Goal: Find specific page/section: Locate a particular part of the current website

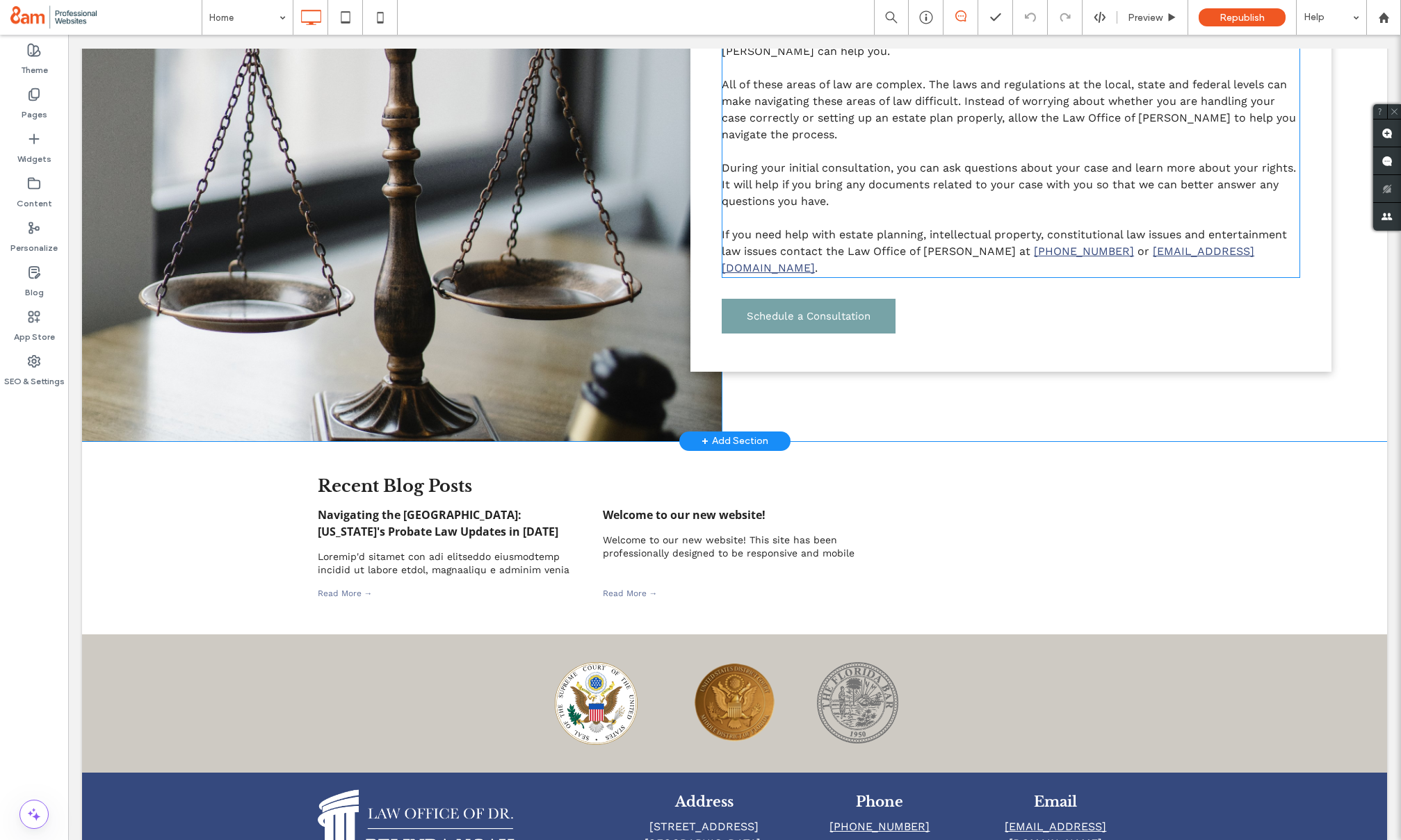
scroll to position [1063, 0]
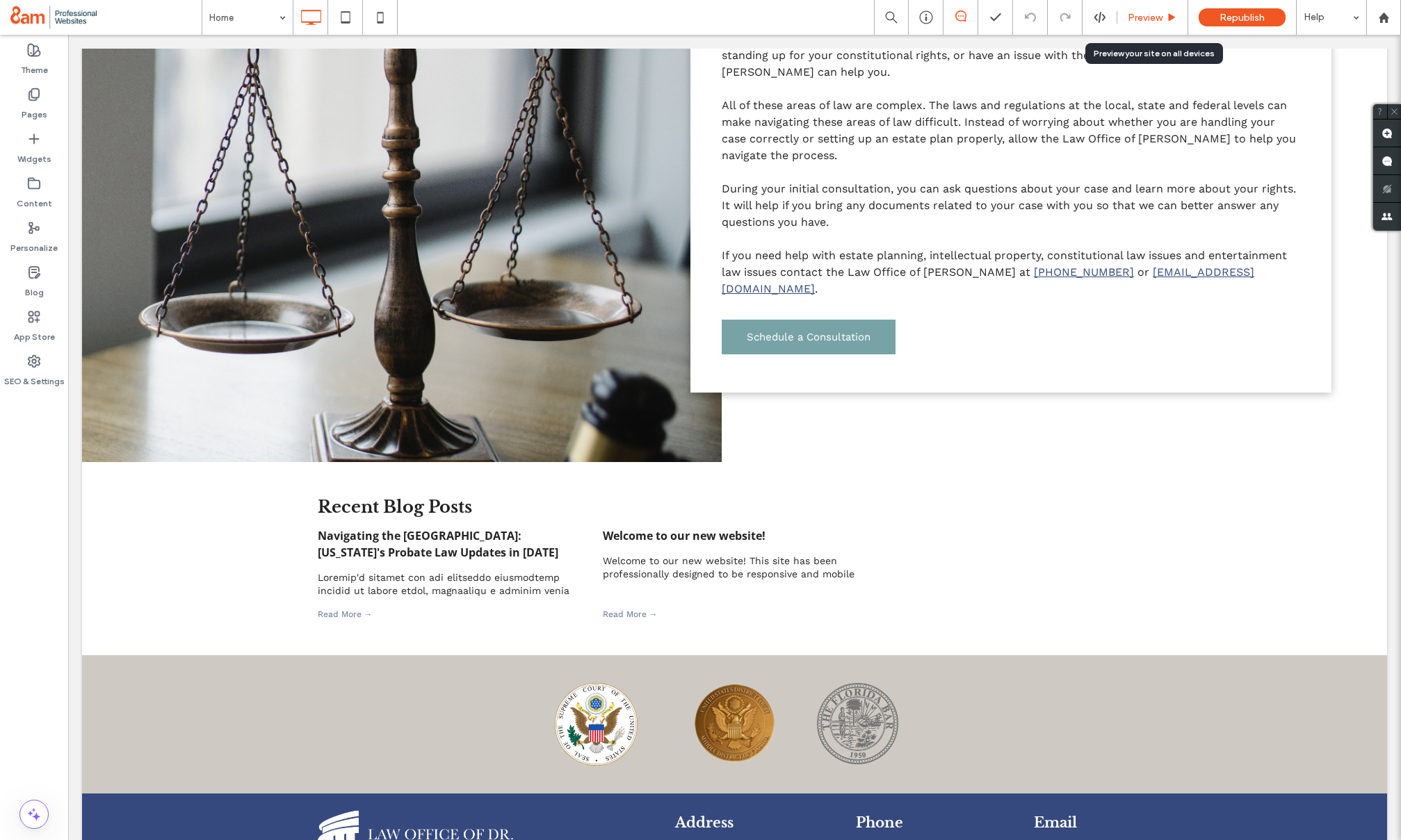
click at [1136, 13] on span "Preview" at bounding box center [1145, 18] width 35 height 12
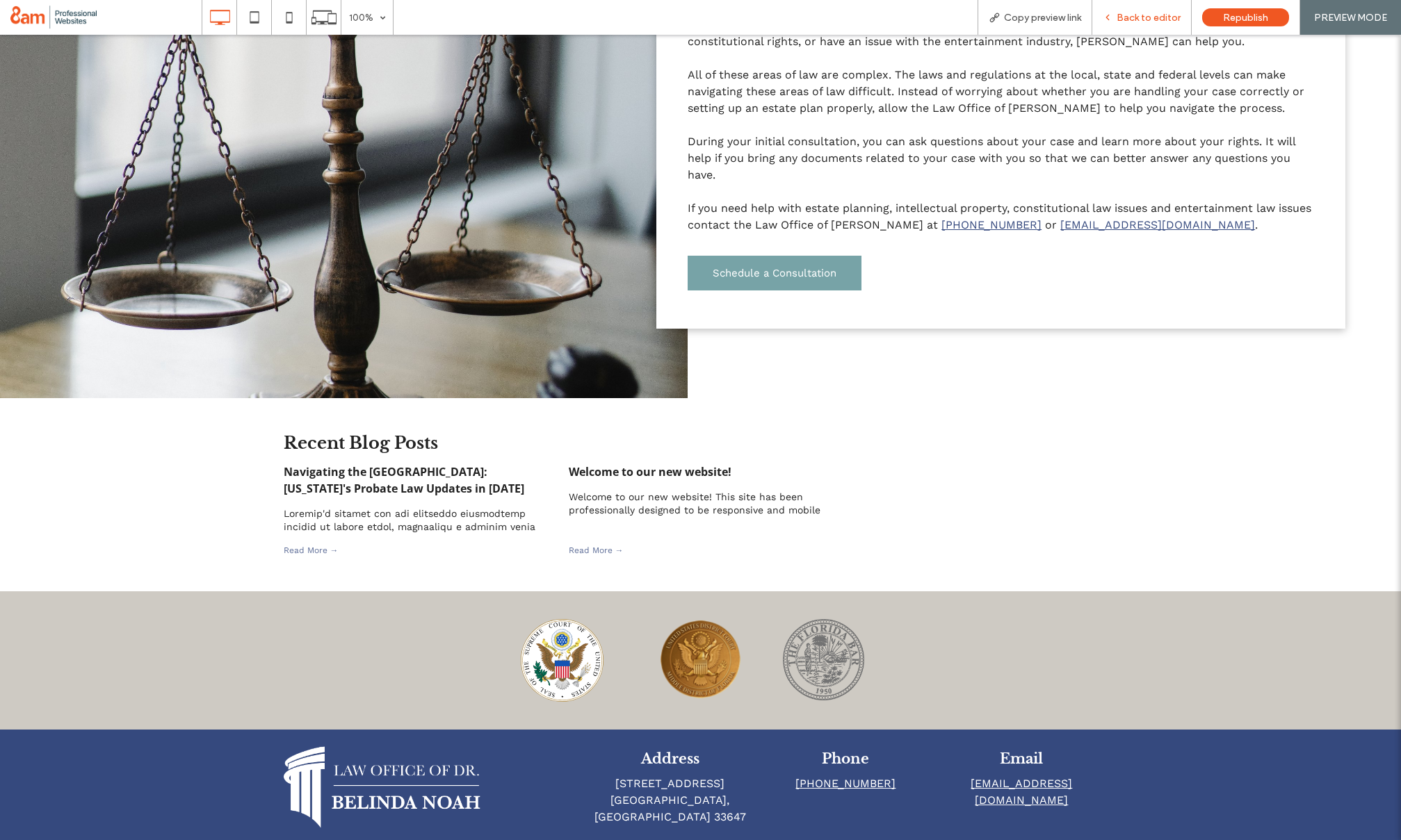
click at [1147, 15] on span "Back to editor" at bounding box center [1149, 18] width 64 height 12
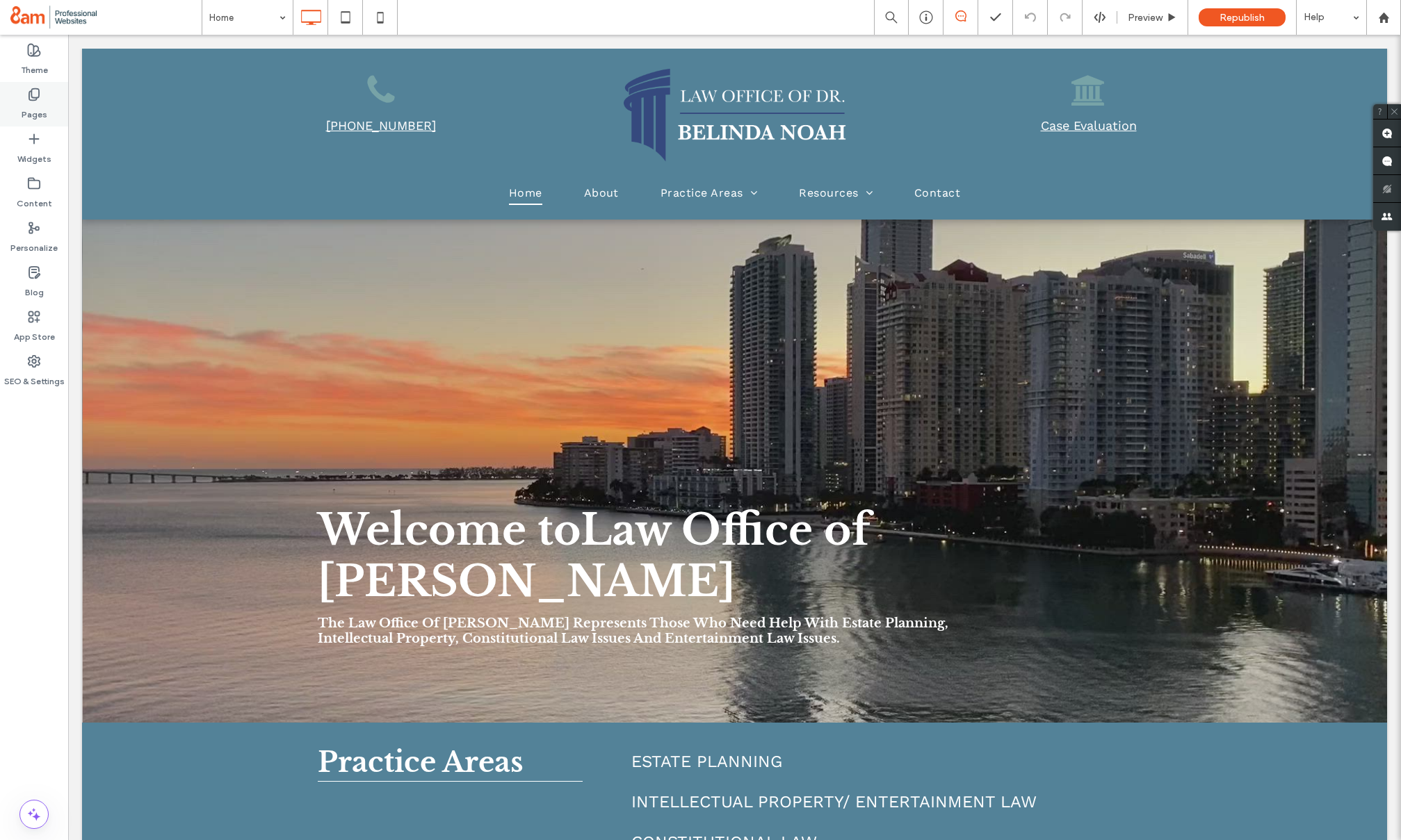
click at [31, 103] on label "Pages" at bounding box center [34, 111] width 25 height 19
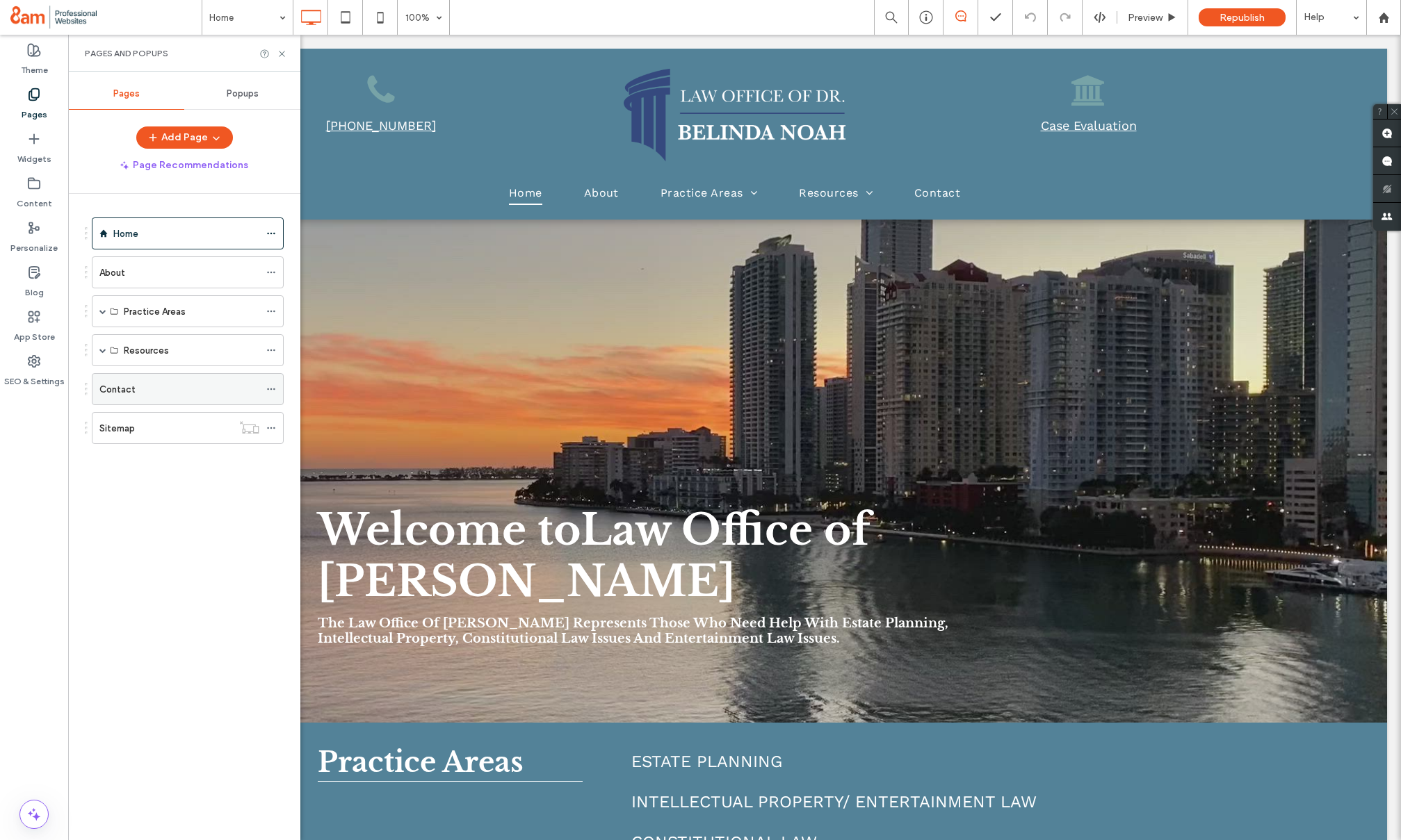
click at [128, 392] on label "Contact" at bounding box center [117, 389] width 36 height 25
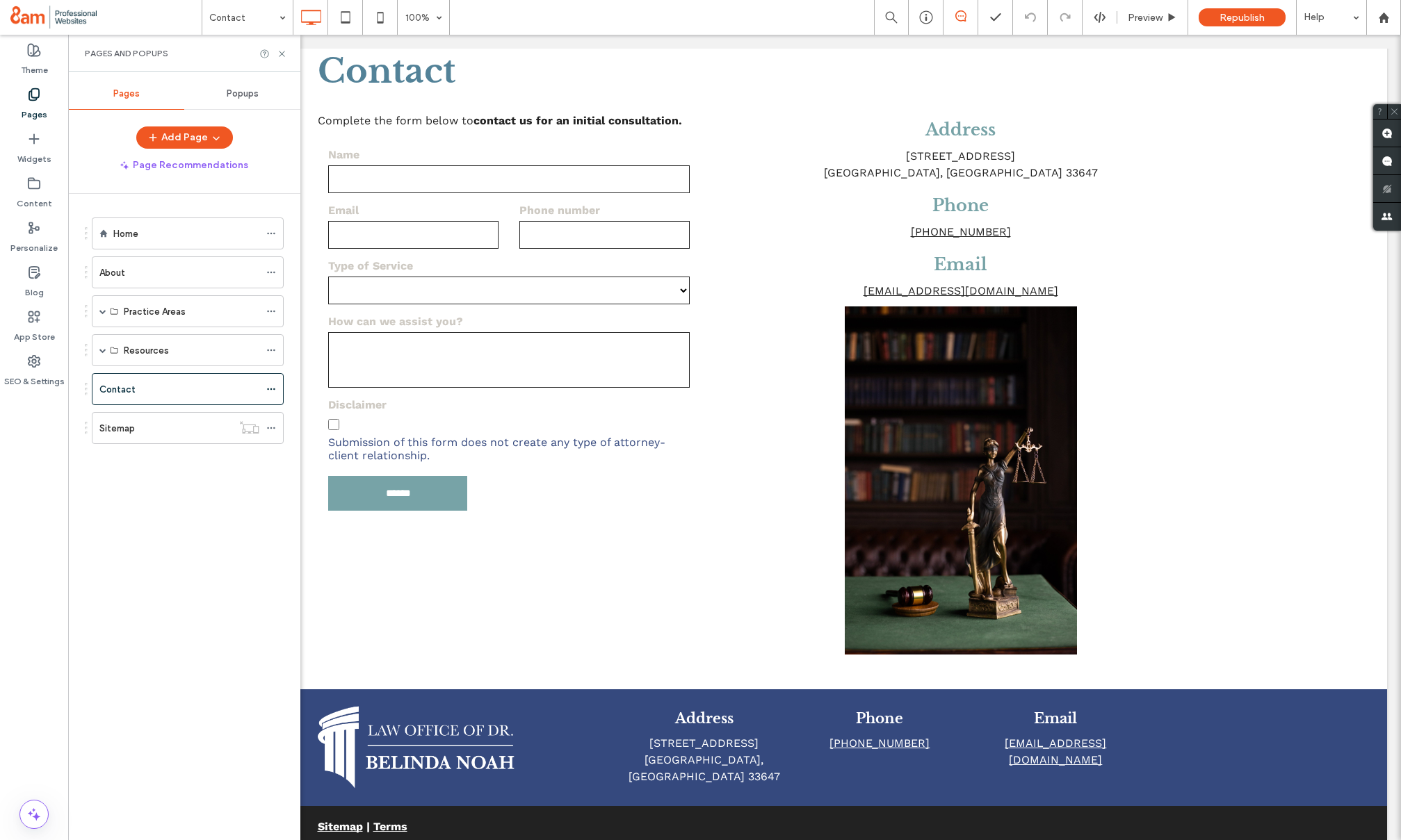
scroll to position [294, 0]
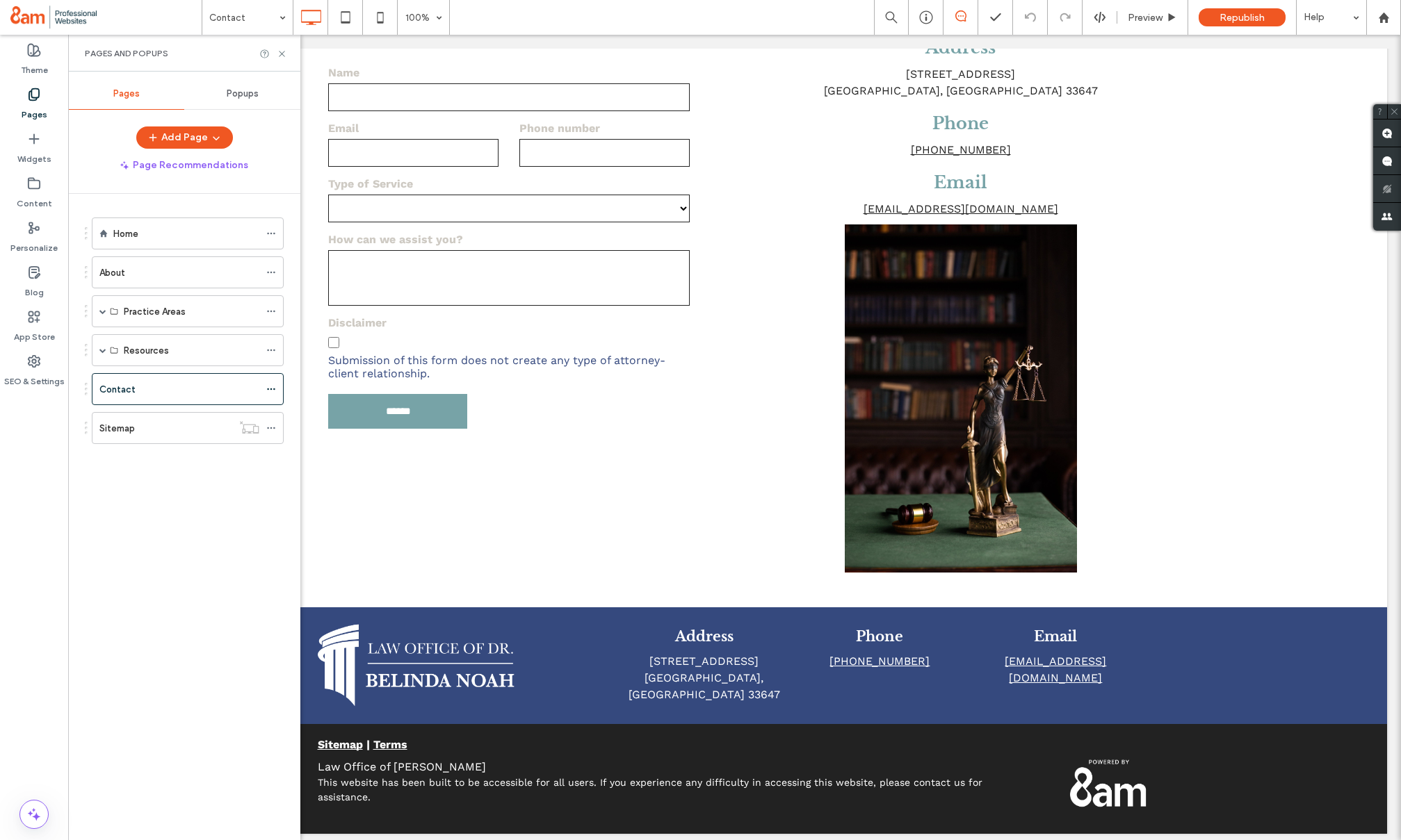
click at [140, 238] on div "Home" at bounding box center [186, 234] width 146 height 15
click at [0, 0] on div at bounding box center [0, 0] width 0 height 0
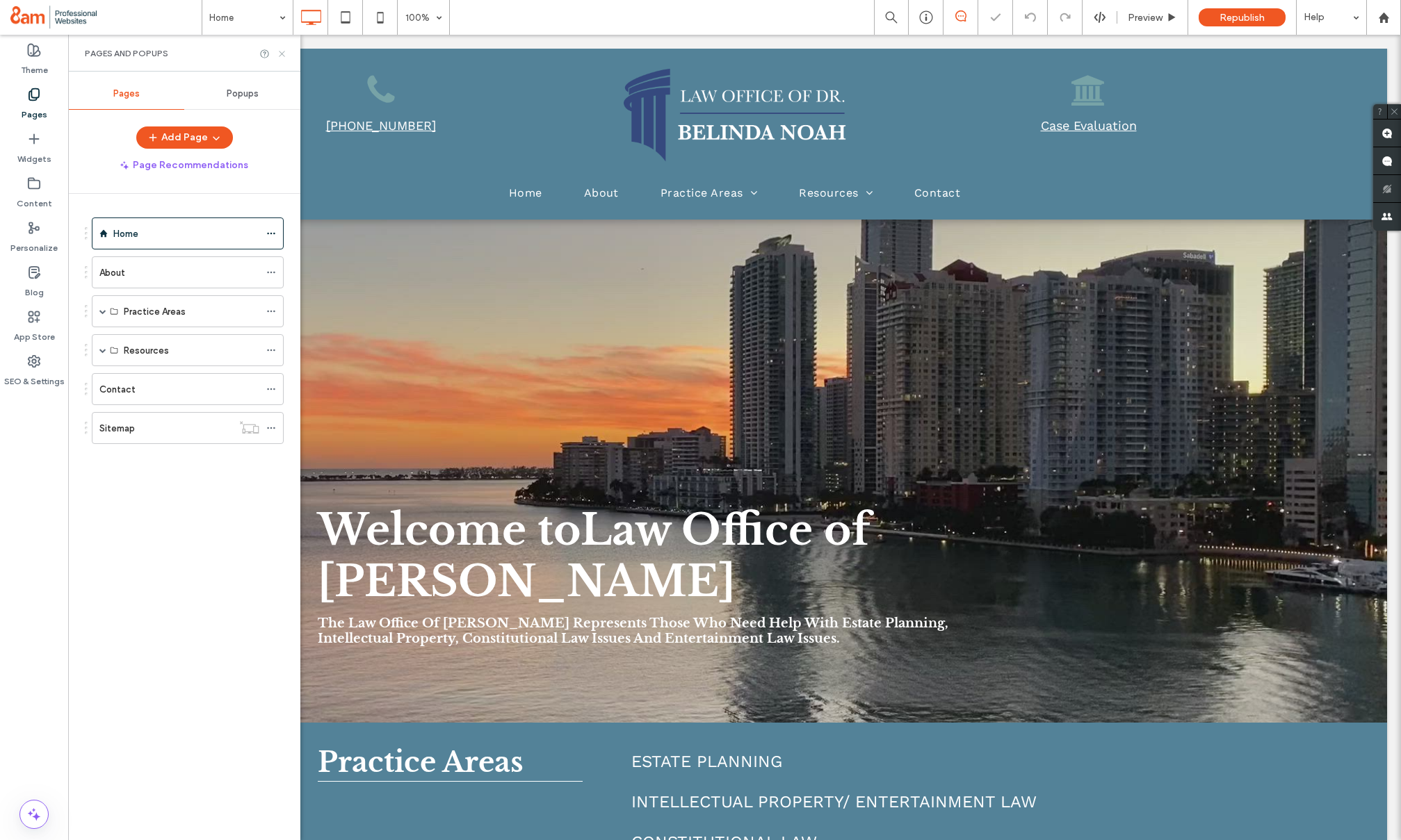
drag, startPoint x: 283, startPoint y: 55, endPoint x: 213, endPoint y: 24, distance: 76.6
click at [283, 55] on icon at bounding box center [282, 54] width 10 height 10
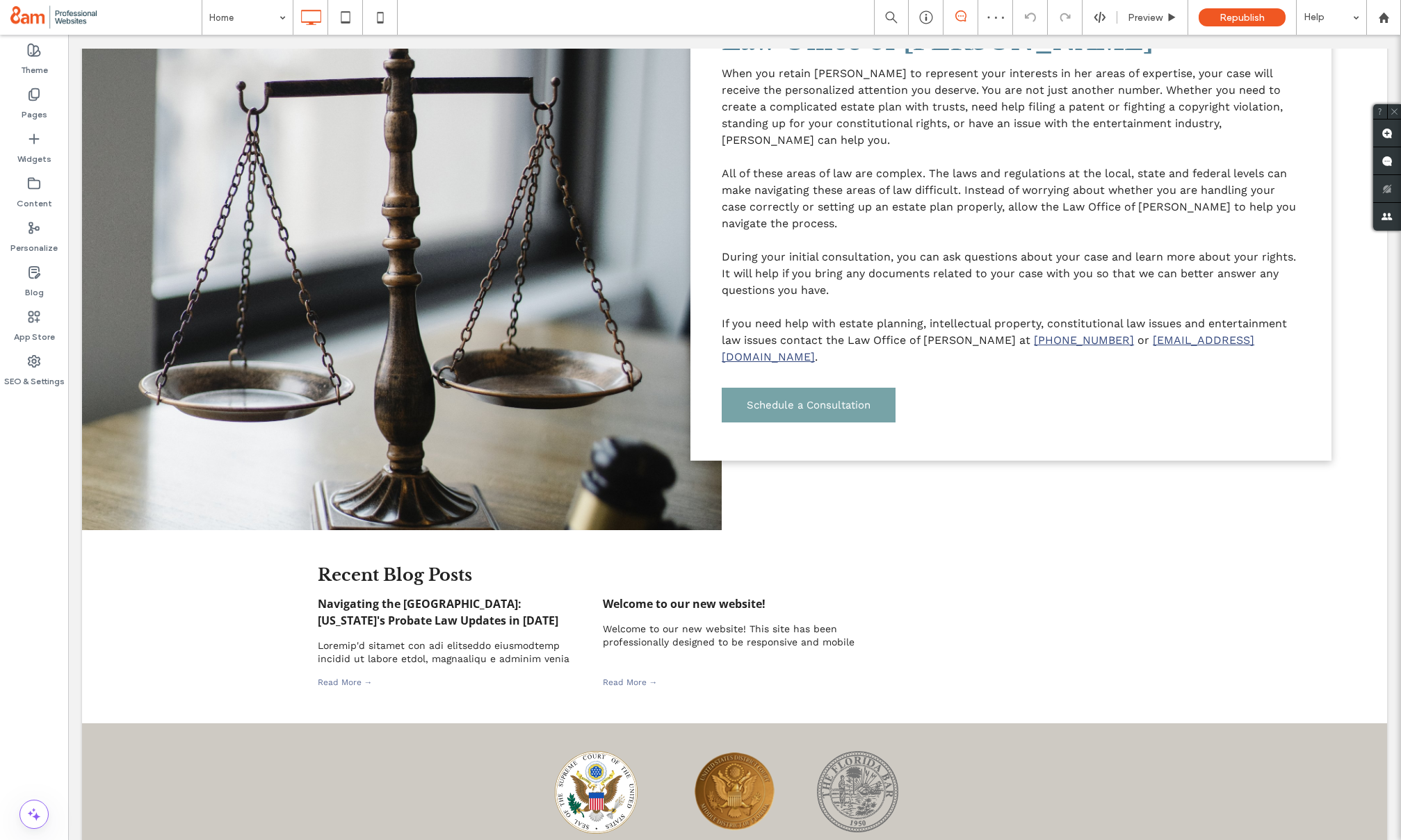
scroll to position [1188, 0]
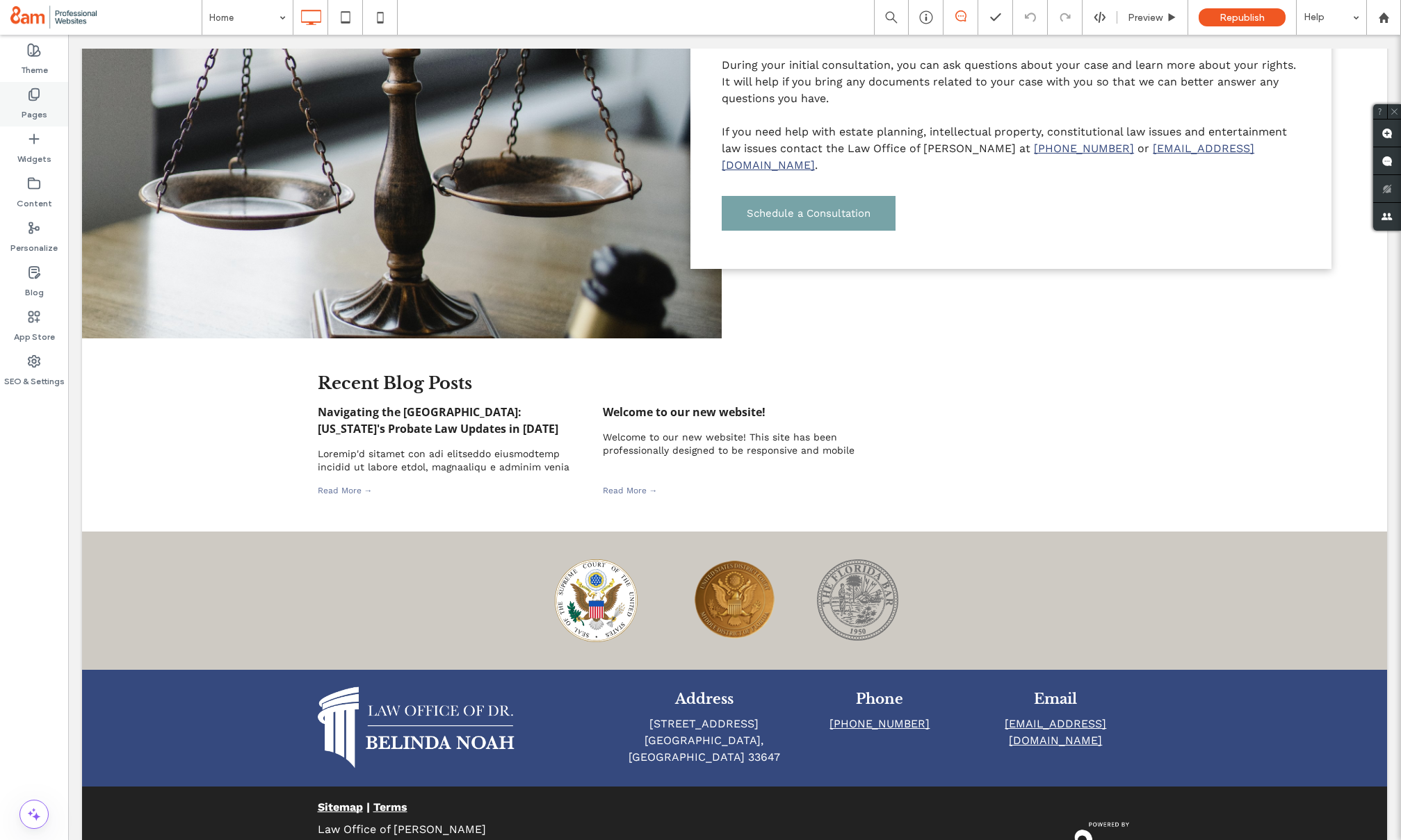
click at [37, 105] on label "Pages" at bounding box center [34, 111] width 25 height 19
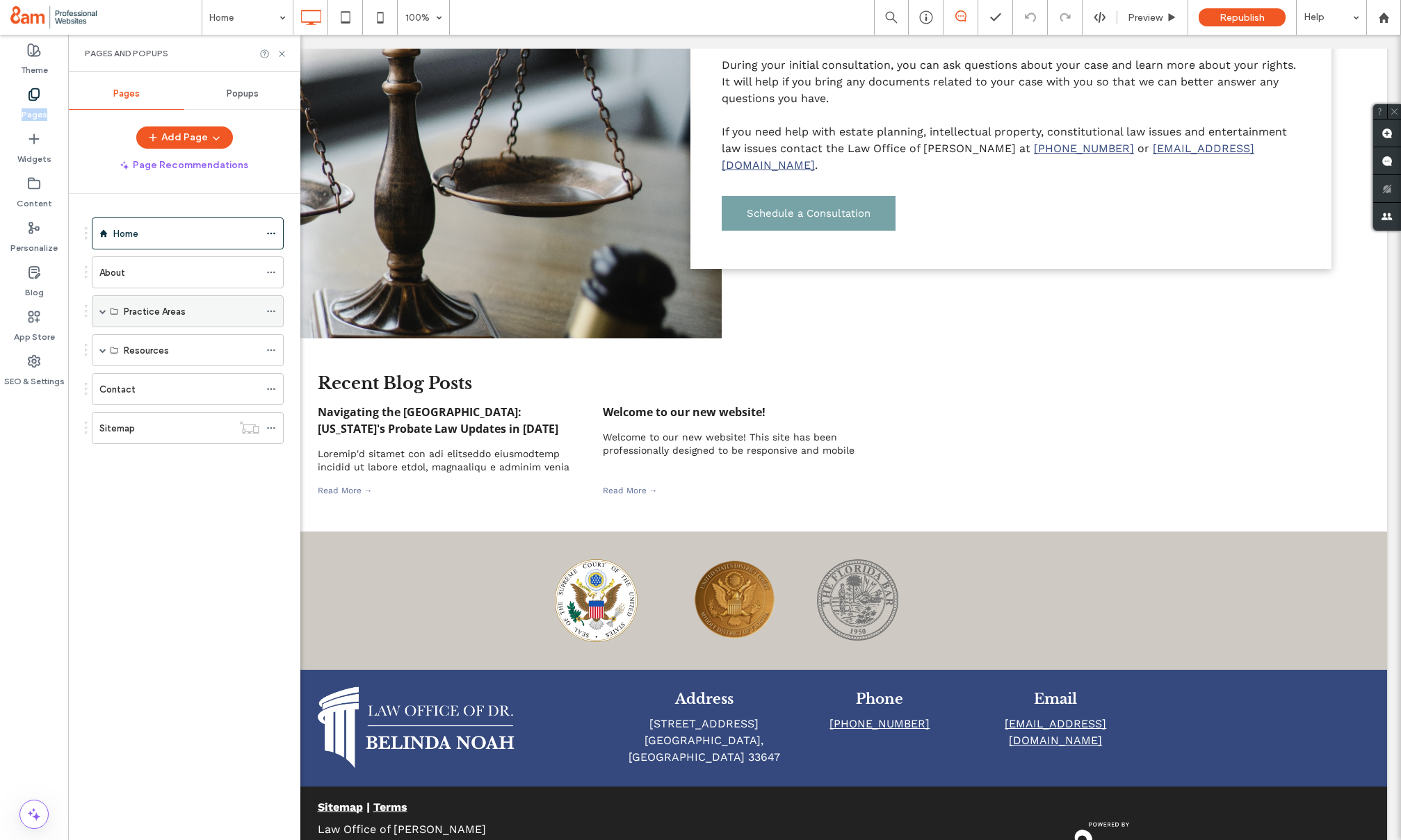
click at [99, 313] on span at bounding box center [102, 311] width 7 height 7
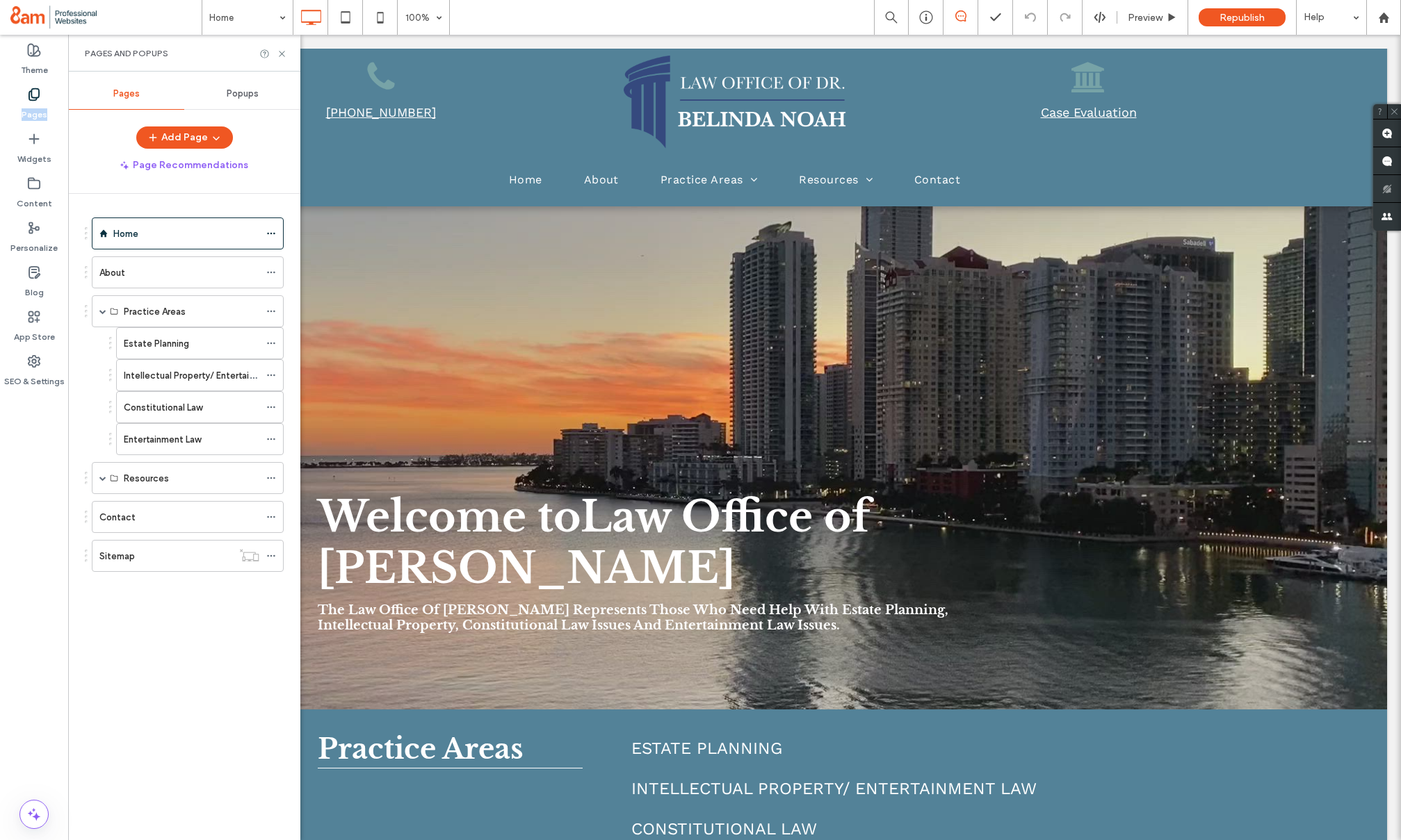
scroll to position [0, 0]
